Goal: Transaction & Acquisition: Purchase product/service

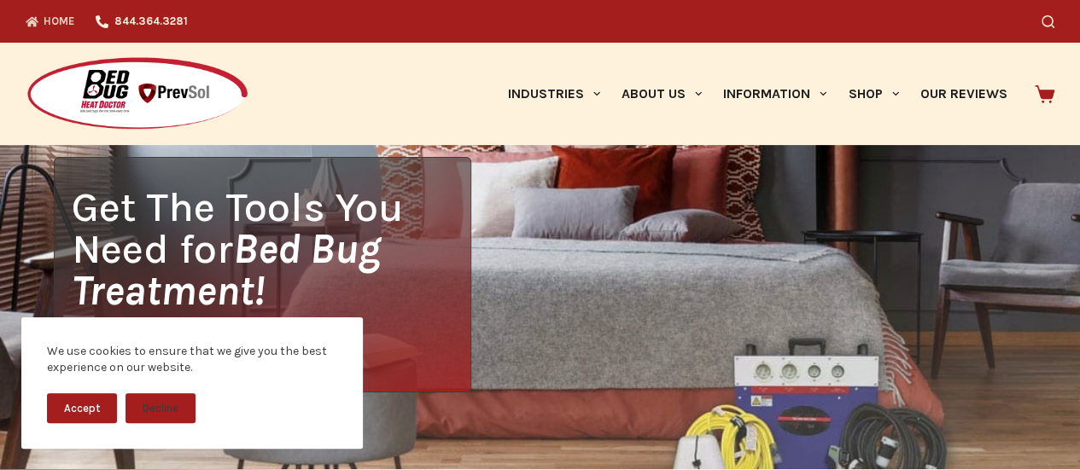
click at [99, 405] on button "Accept" at bounding box center [82, 408] width 70 height 30
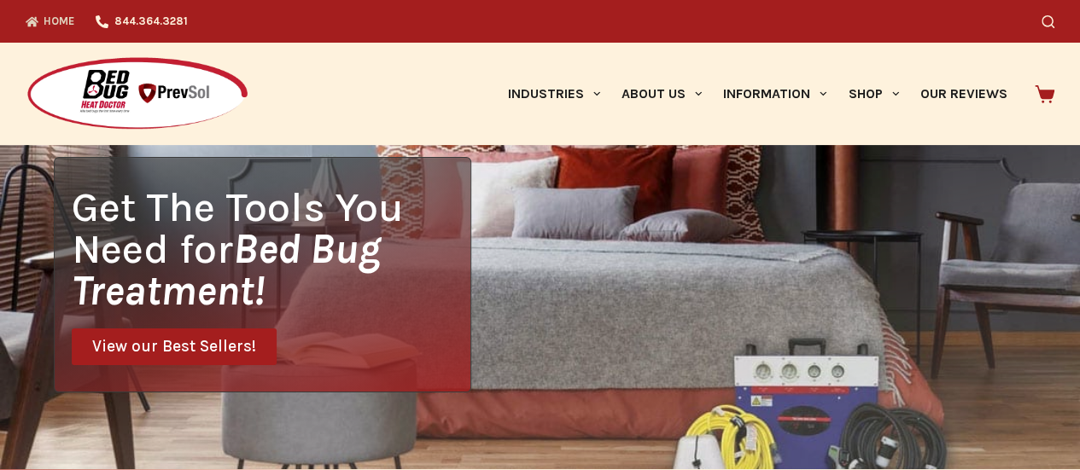
click at [195, 347] on span "View our Best Sellers!" at bounding box center [174, 347] width 164 height 16
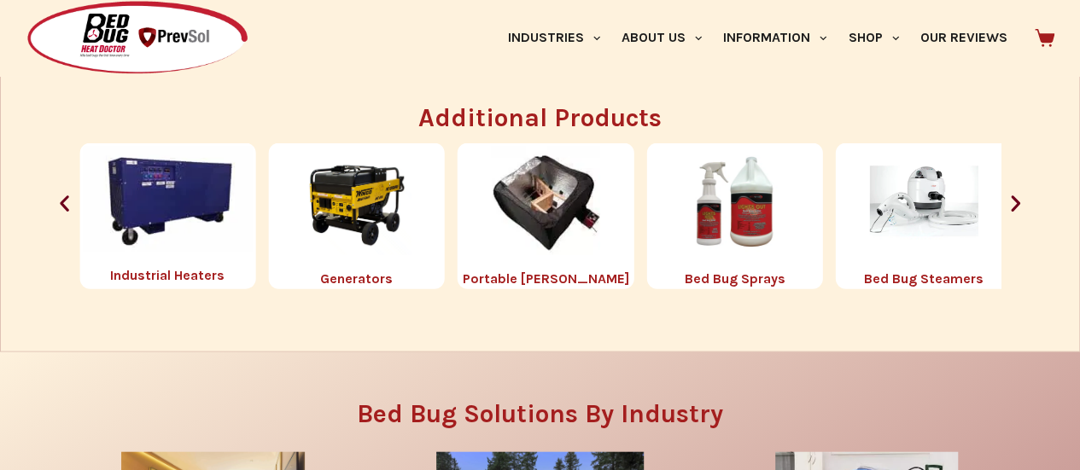
scroll to position [1739, 0]
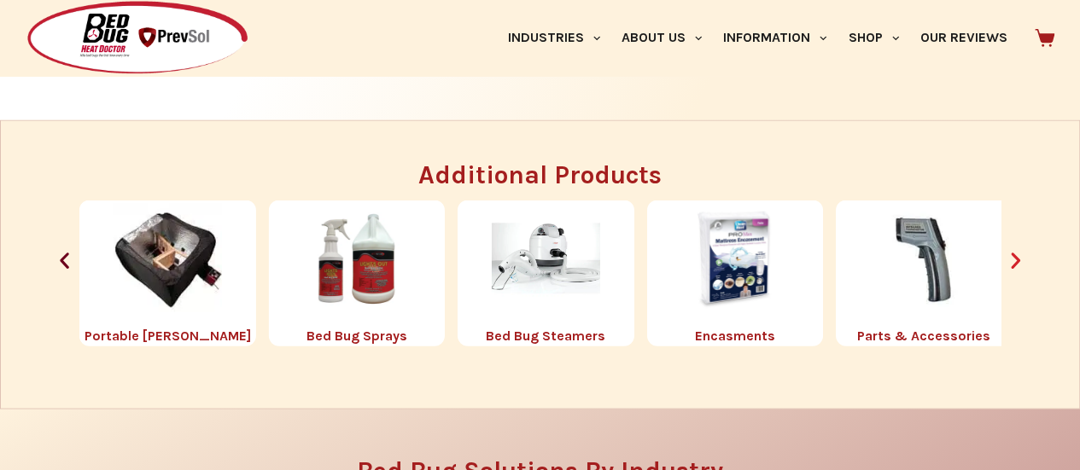
click at [1016, 257] on icon "Next slide" at bounding box center [1015, 260] width 21 height 21
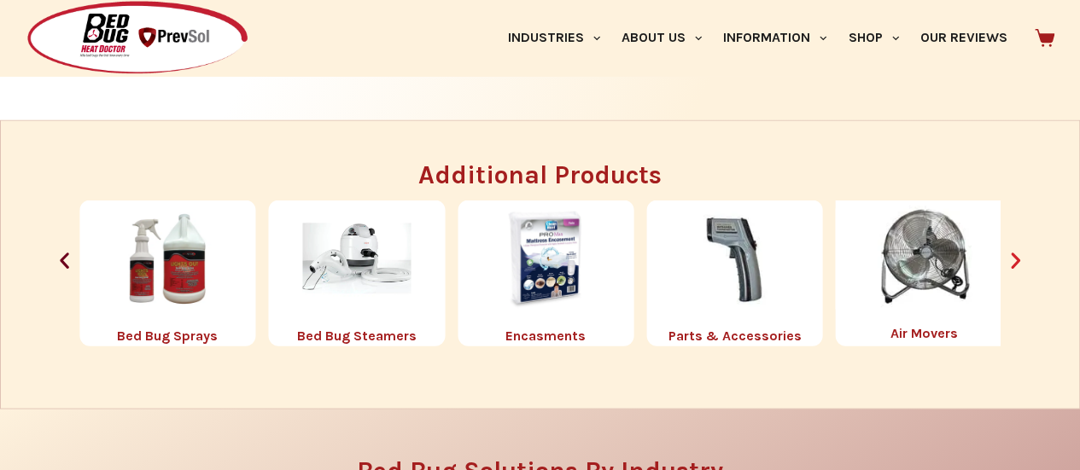
click at [1016, 257] on icon "Next slide" at bounding box center [1015, 260] width 21 height 21
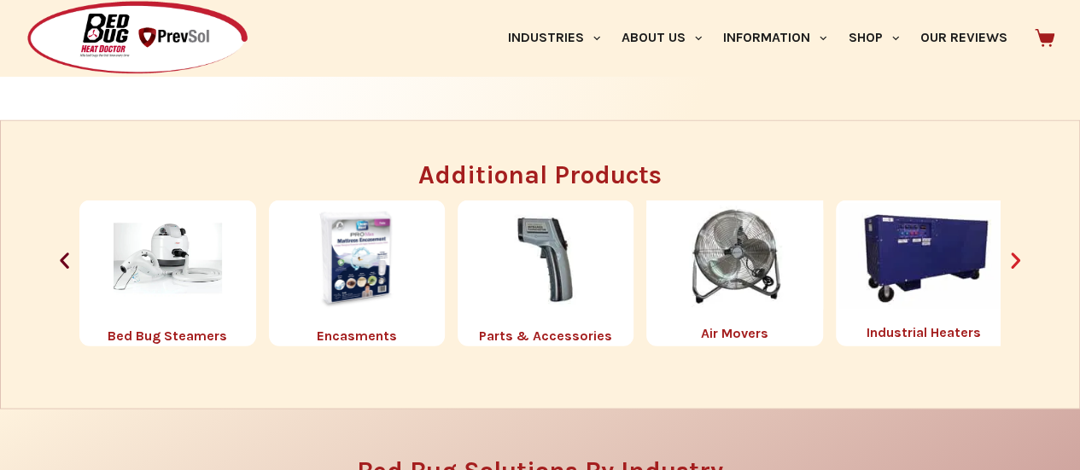
click at [1016, 257] on icon "Next slide" at bounding box center [1015, 260] width 21 height 21
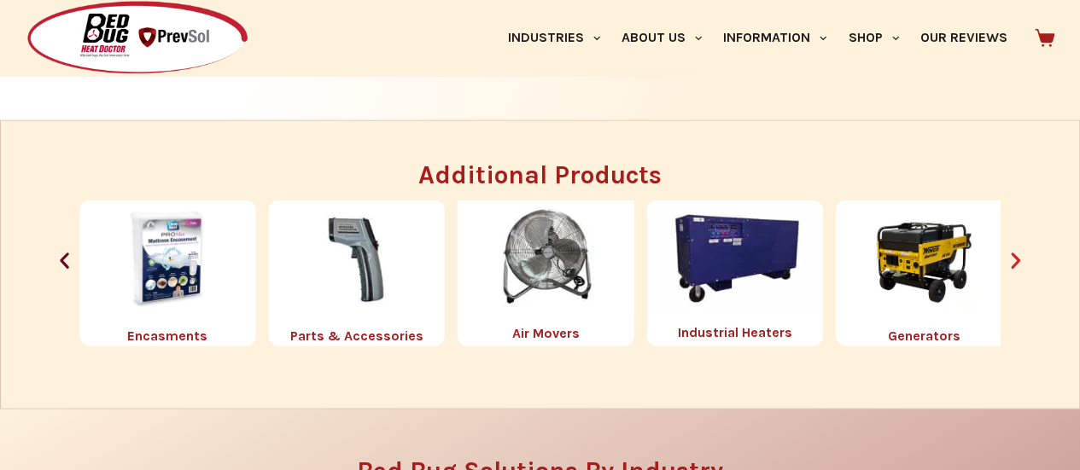
click at [1016, 257] on icon "Next slide" at bounding box center [1015, 260] width 21 height 21
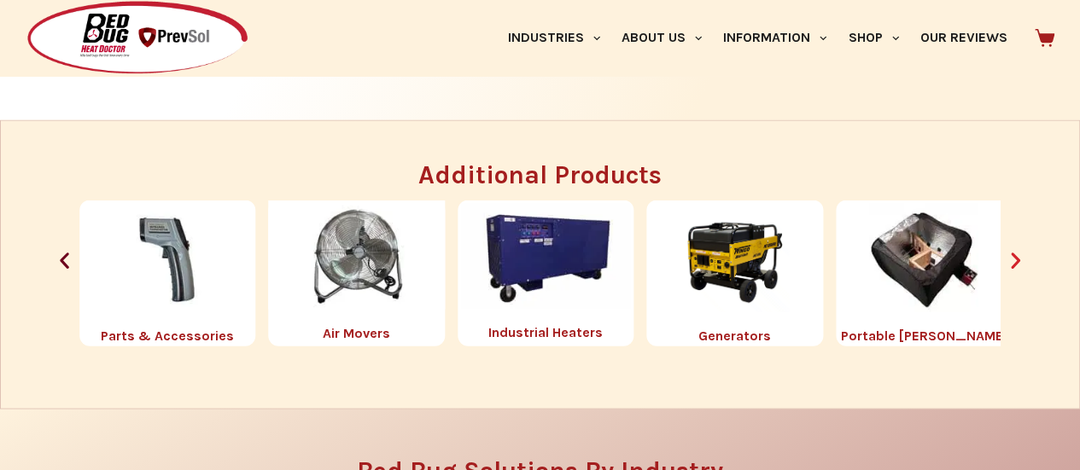
click at [1016, 257] on icon "Next slide" at bounding box center [1015, 260] width 21 height 21
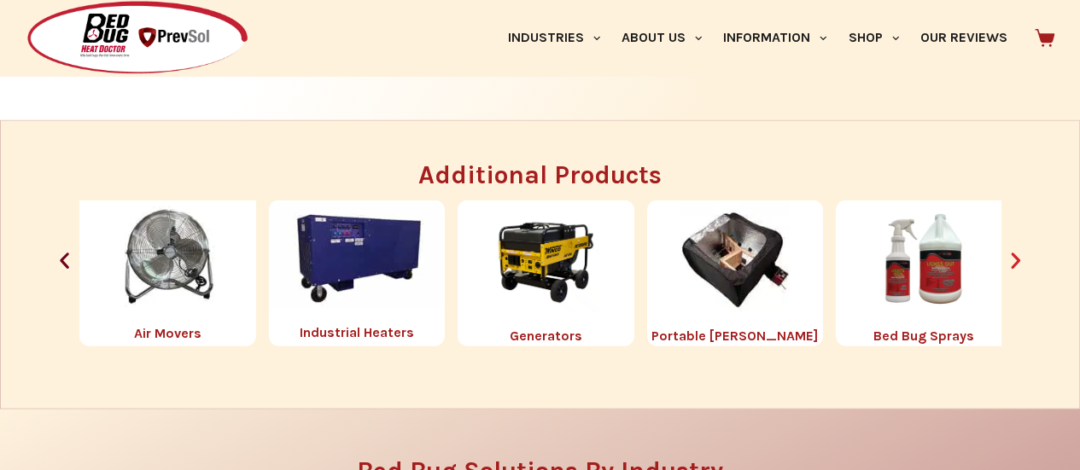
click at [1016, 257] on icon "Next slide" at bounding box center [1015, 260] width 21 height 21
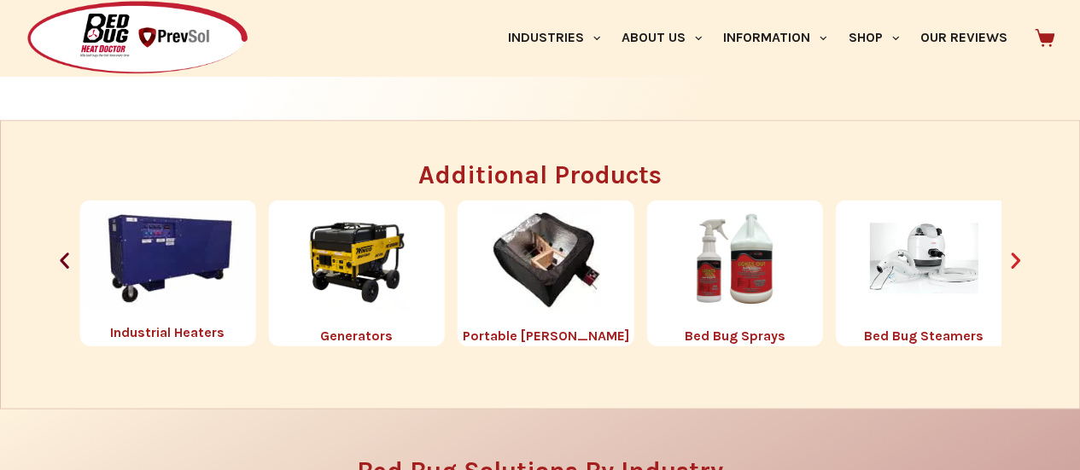
click at [1016, 257] on icon "Next slide" at bounding box center [1015, 260] width 21 height 21
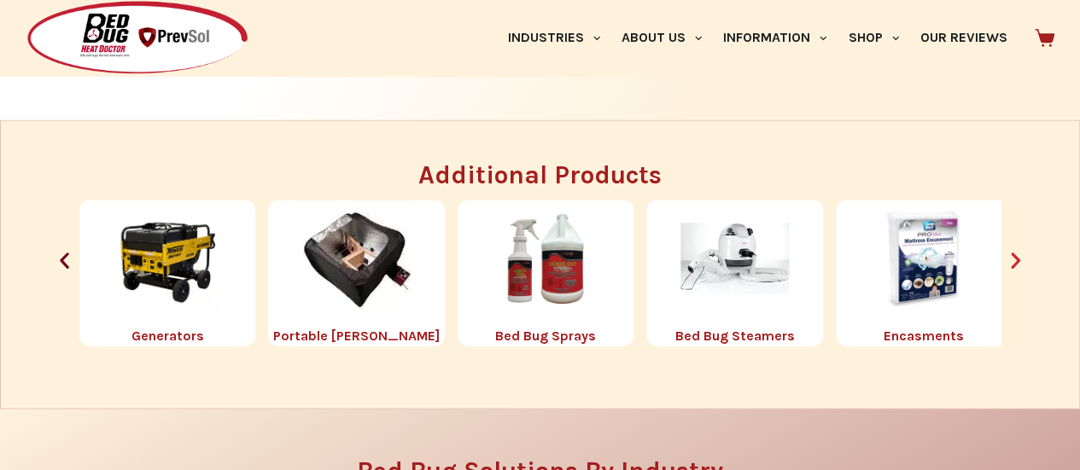
click at [1016, 257] on icon "Next slide" at bounding box center [1015, 260] width 21 height 21
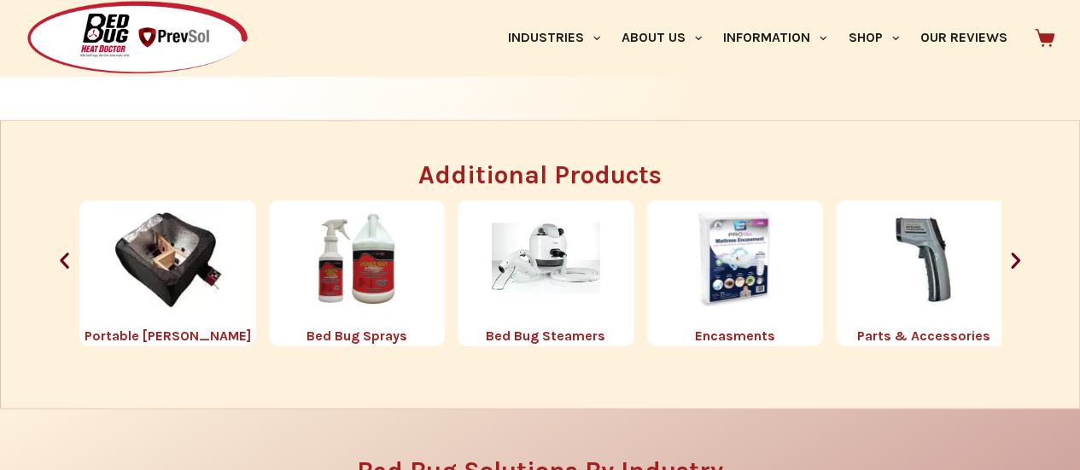
click at [731, 333] on link "Encasments" at bounding box center [735, 336] width 80 height 16
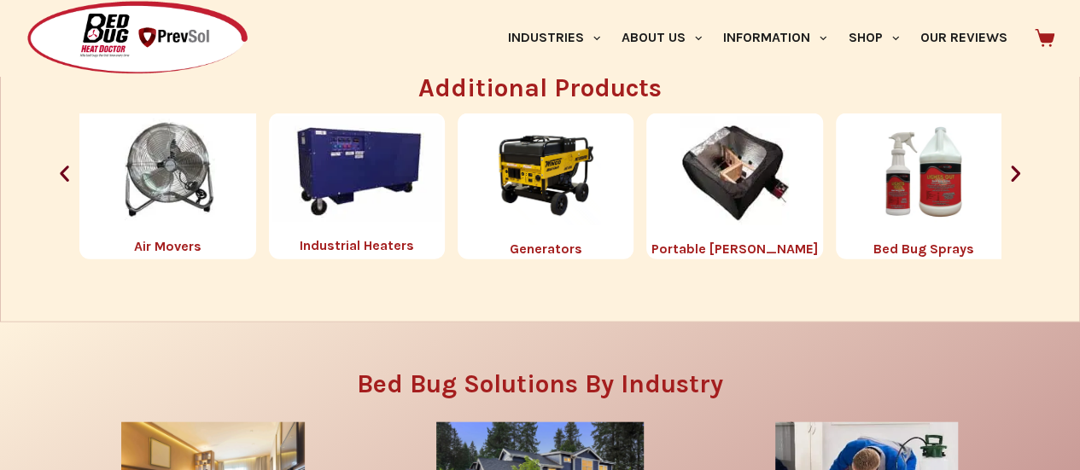
click at [911, 249] on link "Bed Bug Sprays" at bounding box center [923, 249] width 101 height 16
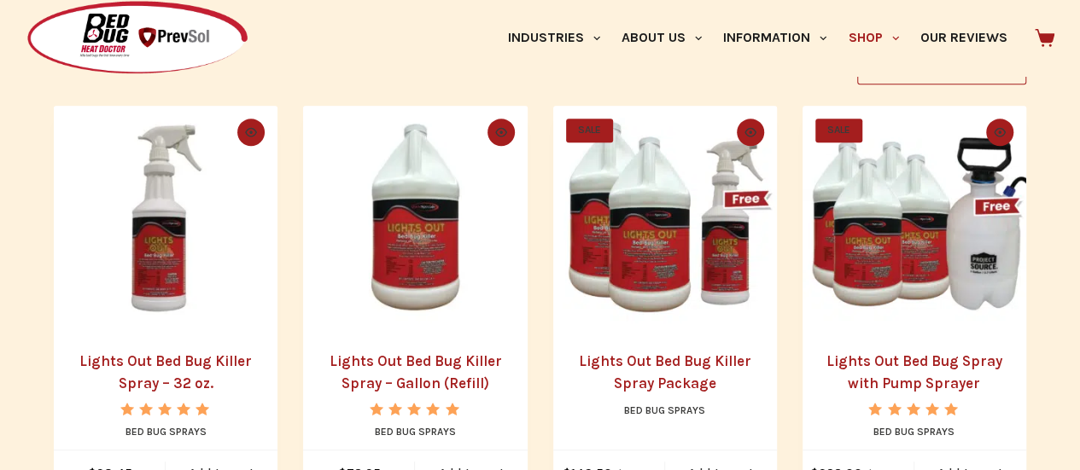
scroll to position [353, 0]
